Goal: Task Accomplishment & Management: Use online tool/utility

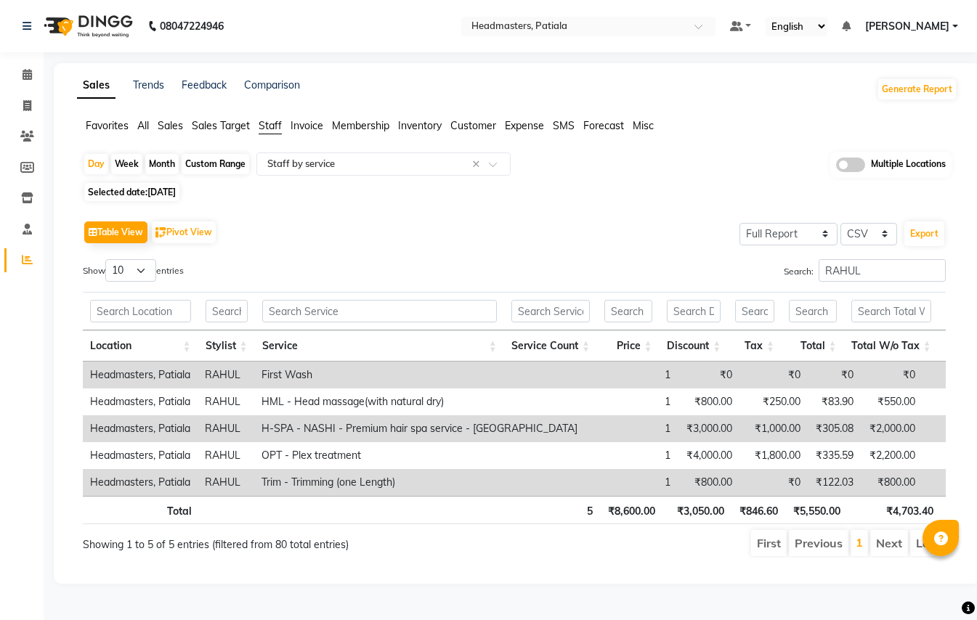
select select "full_report"
select select "csv"
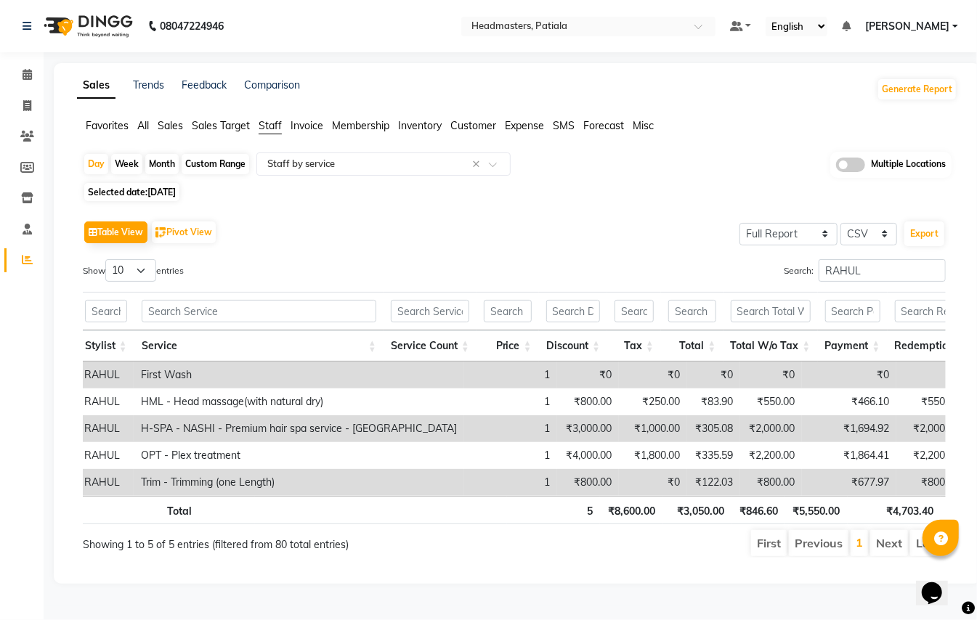
scroll to position [0, 121]
click at [24, 69] on icon at bounding box center [27, 74] width 9 height 11
click at [26, 89] on li "Calendar" at bounding box center [22, 75] width 44 height 31
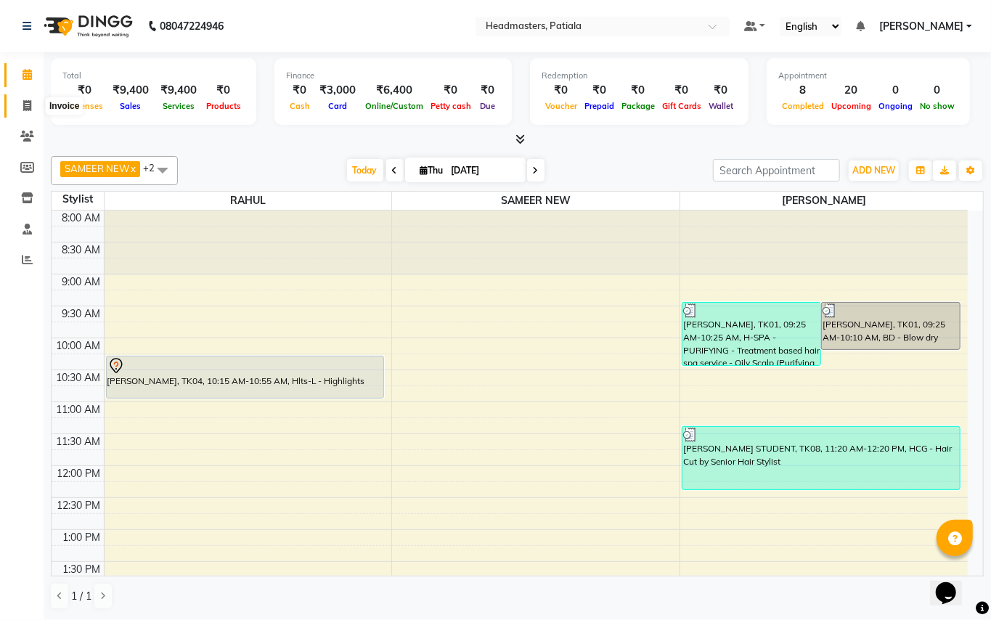
click at [32, 105] on span at bounding box center [27, 106] width 25 height 17
select select "service"
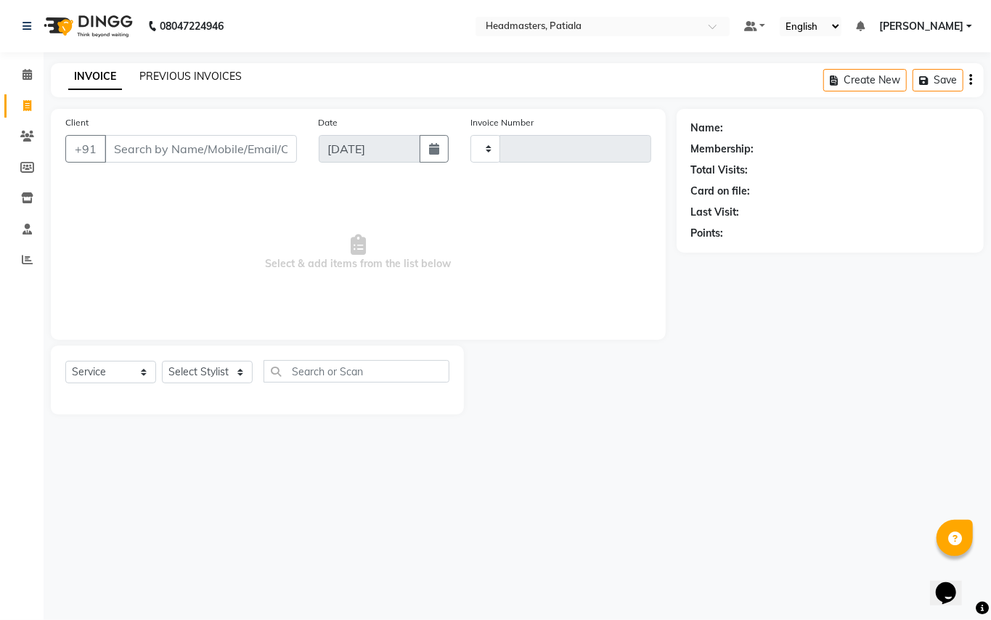
type input "6268"
select select "6602"
click at [181, 76] on link "PREVIOUS INVOICES" at bounding box center [190, 76] width 102 height 13
